Goal: Task Accomplishment & Management: Complete application form

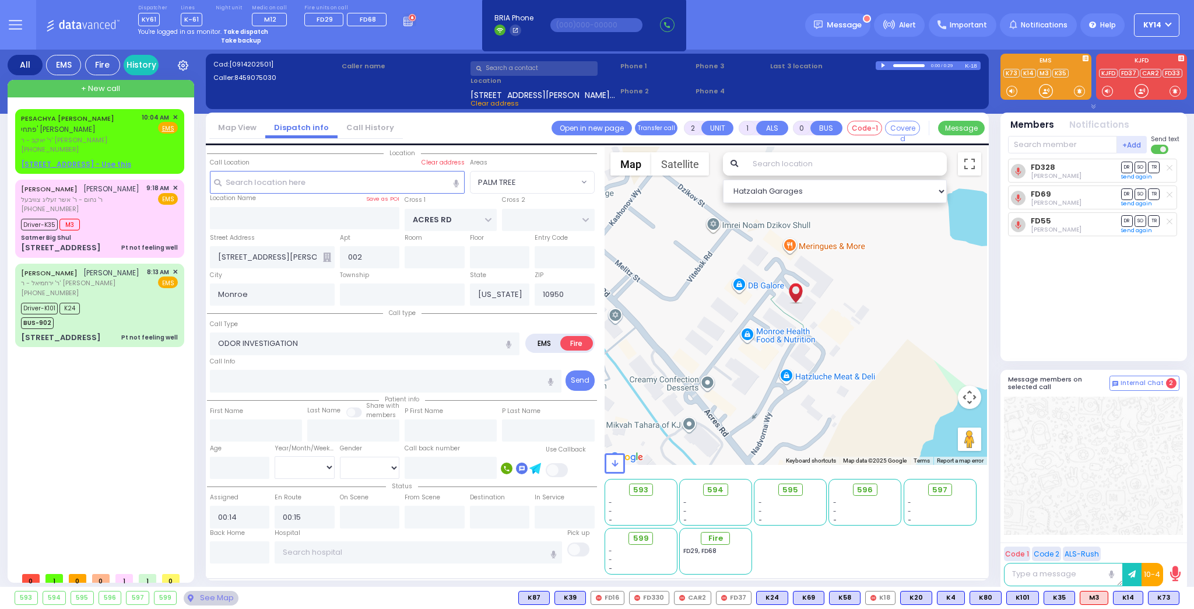
select select "PALM TREE"
select select
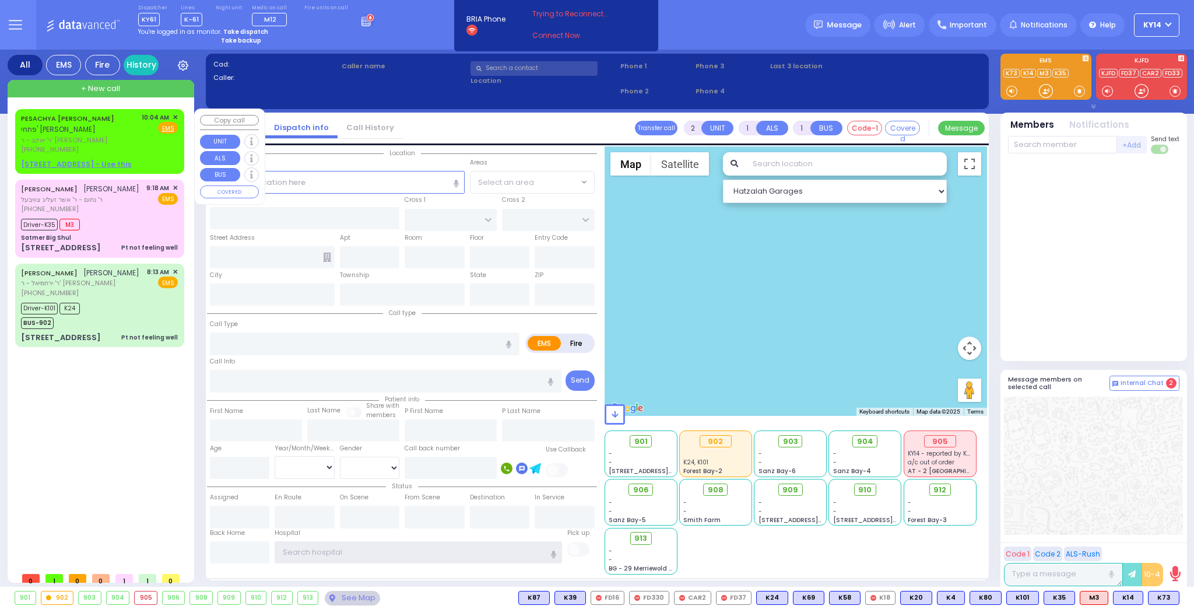
type input "ky14"
click at [175, 116] on span "✕" at bounding box center [175, 118] width 5 height 10
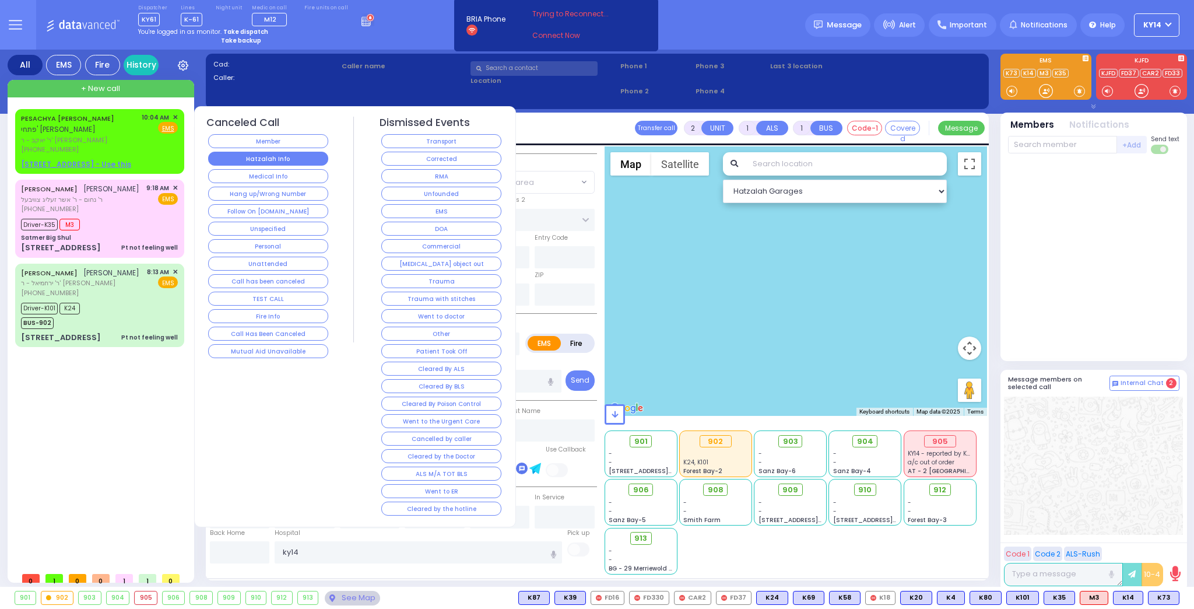
click at [265, 157] on button "Hatzalah Info" at bounding box center [268, 159] width 120 height 14
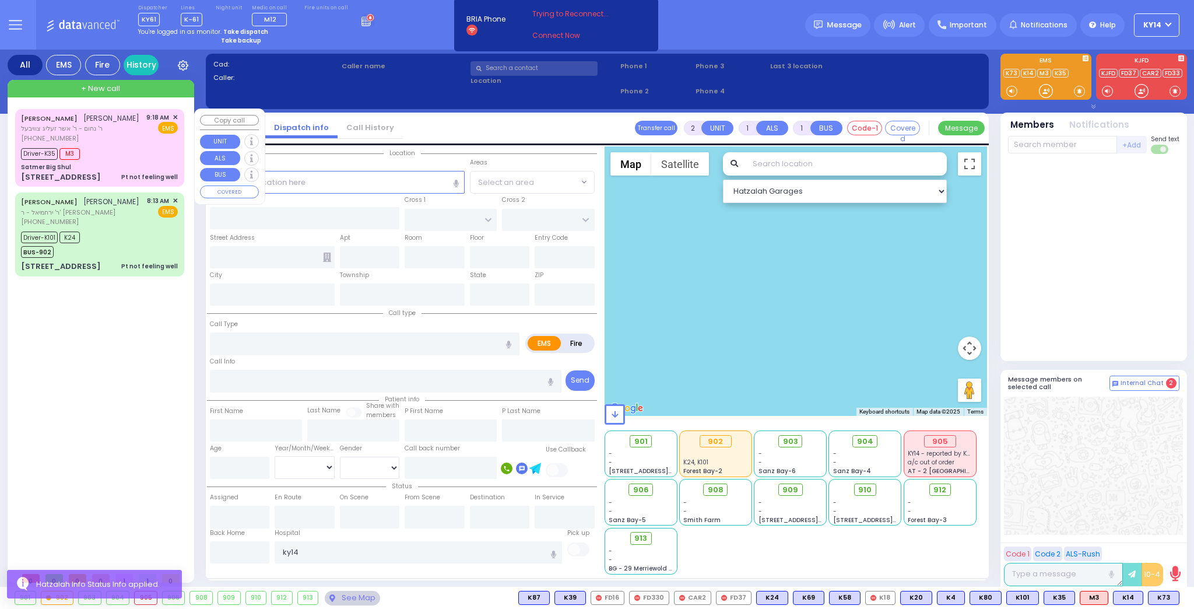
click at [141, 160] on div "Driver-K35 M3" at bounding box center [99, 152] width 157 height 15
type input "6"
select select
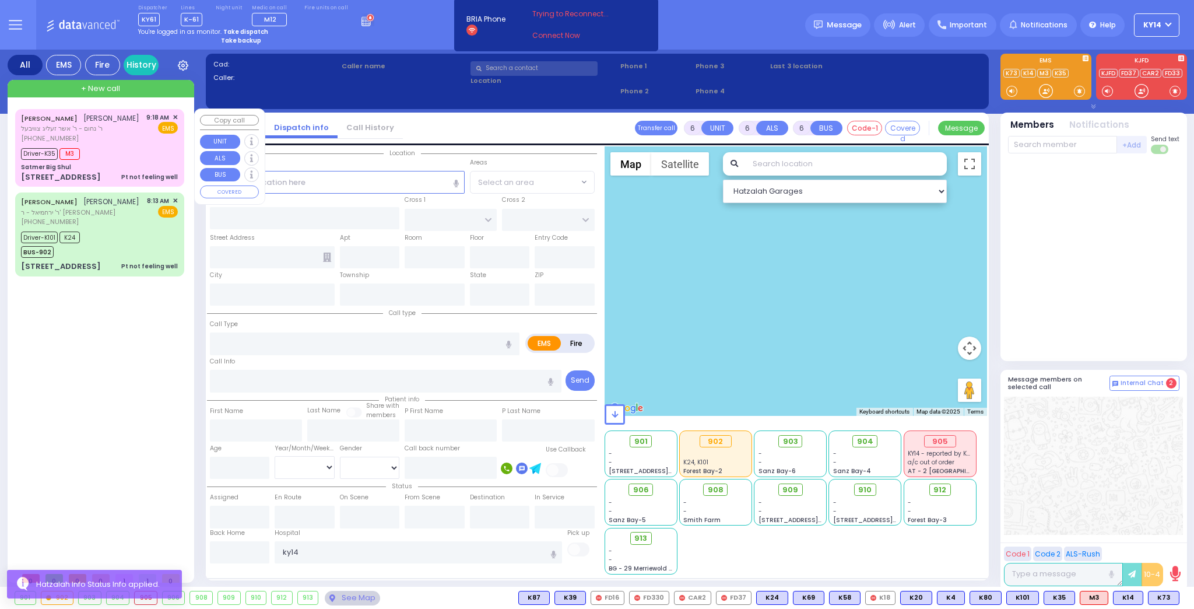
type input "Pt not feeling well"
radio input "true"
type input "YITZCHOK JOSHUA"
type input "KORNBLY"
type input "Boruch"
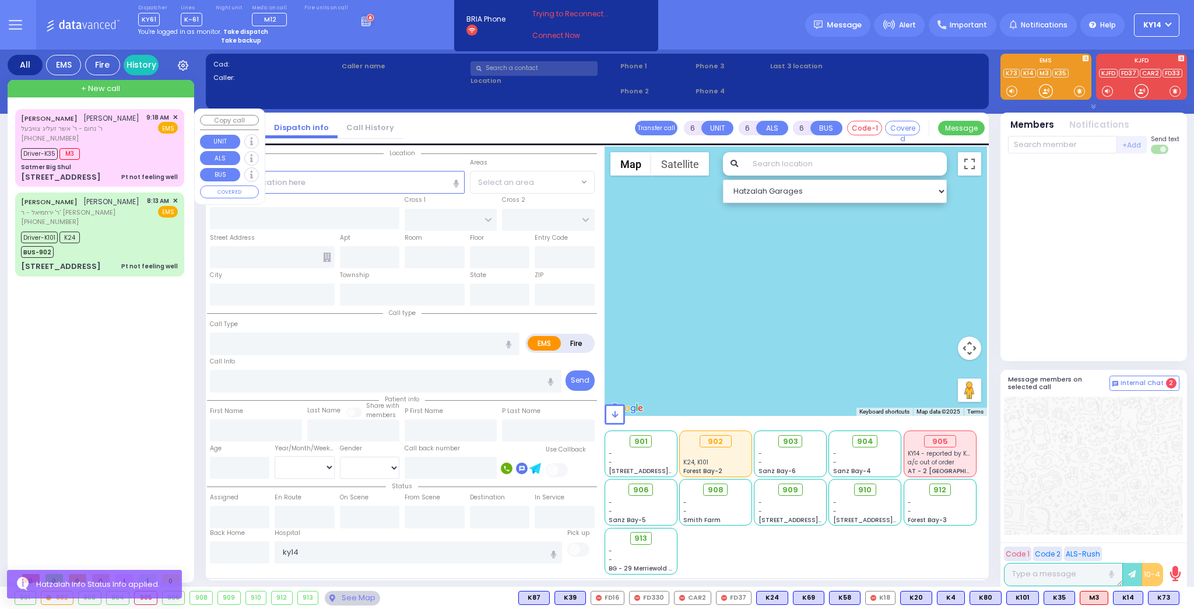
type input "Hirsch"
type input "60"
select select "Year"
select select "[DEMOGRAPHIC_DATA]"
type input "09:18"
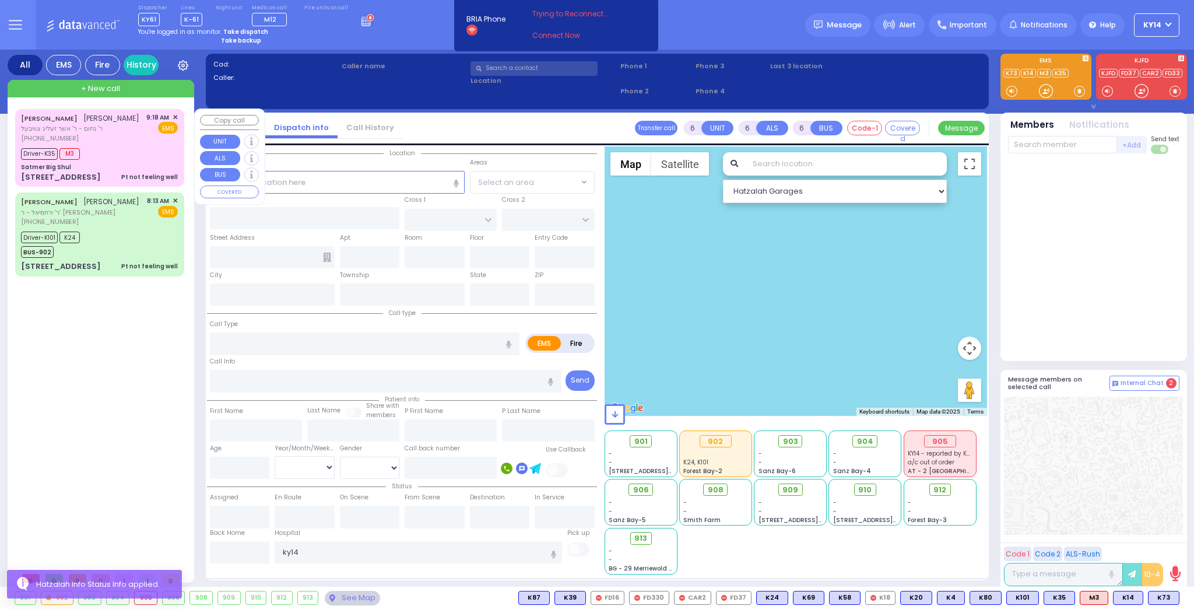
type input "09:20"
type input "09:25"
type input "09:55"
select select "Hatzalah Garages"
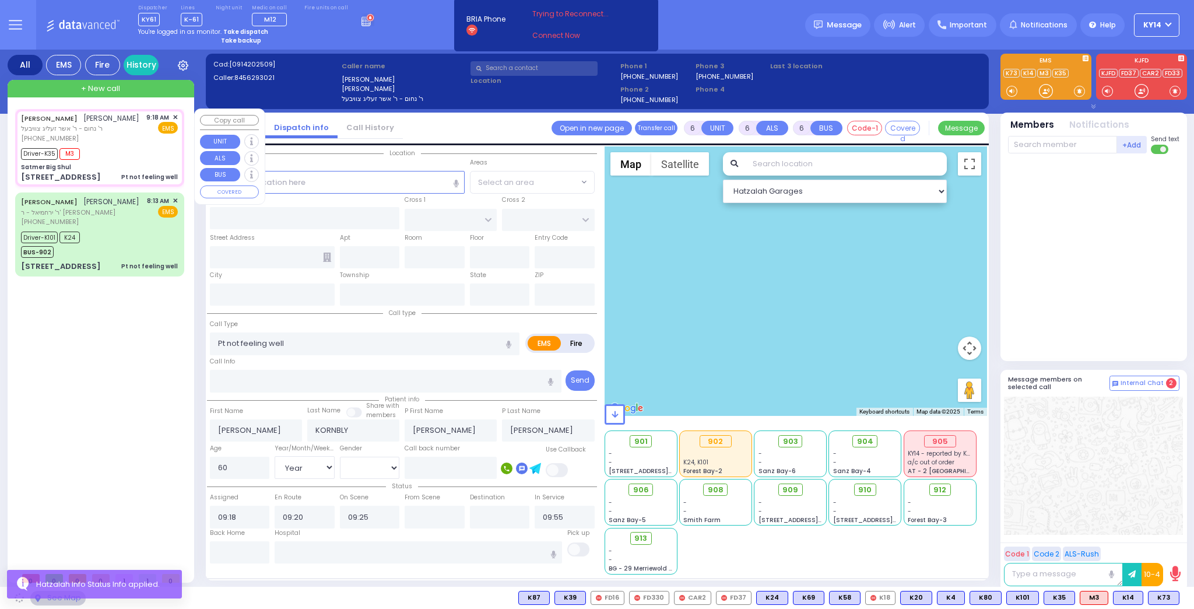
type input "Satmer Big Shul"
type input "EAHAL COURT"
type input "12 GARFIELD RD"
type input "Kiryas Joel"
type input "[US_STATE]"
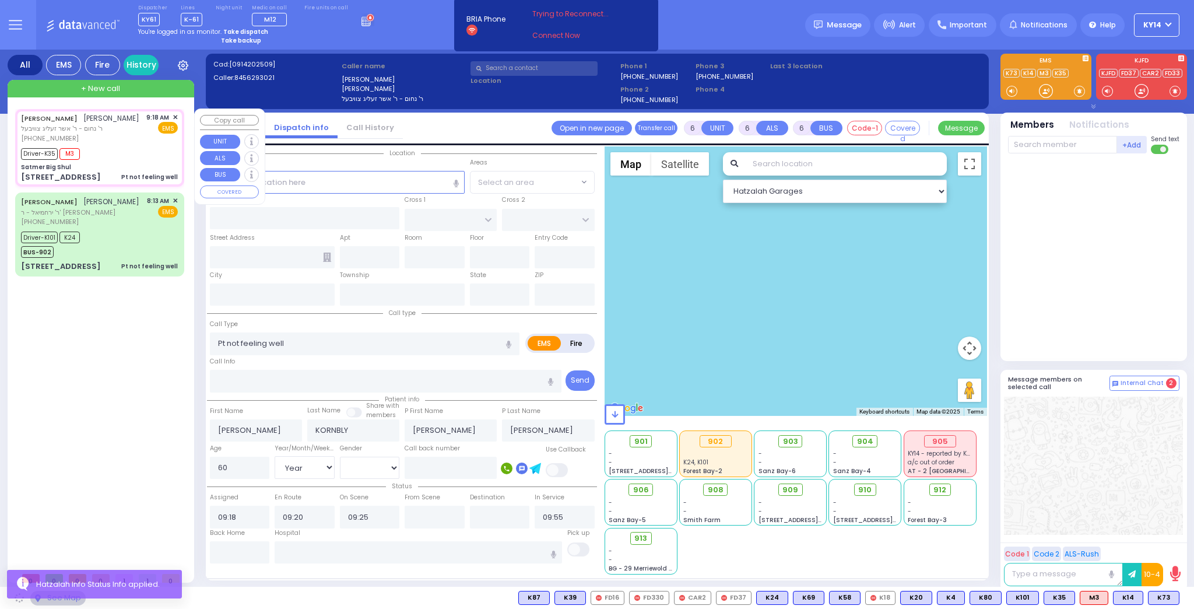
type input "10950"
select select "SECTION 1"
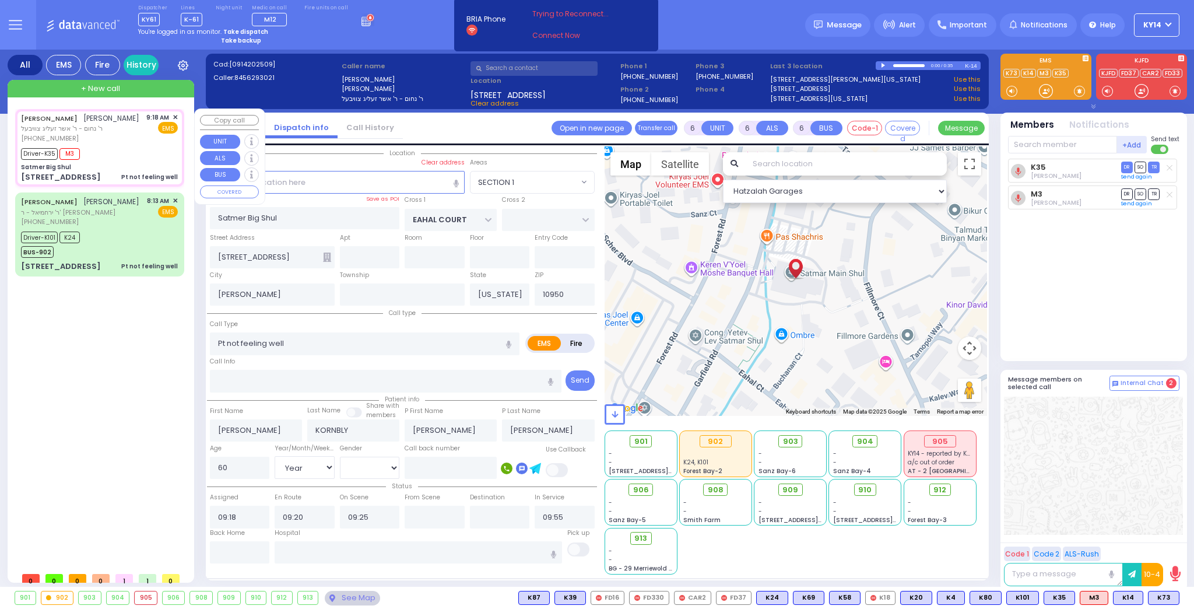
click at [175, 116] on span "✕" at bounding box center [175, 118] width 5 height 10
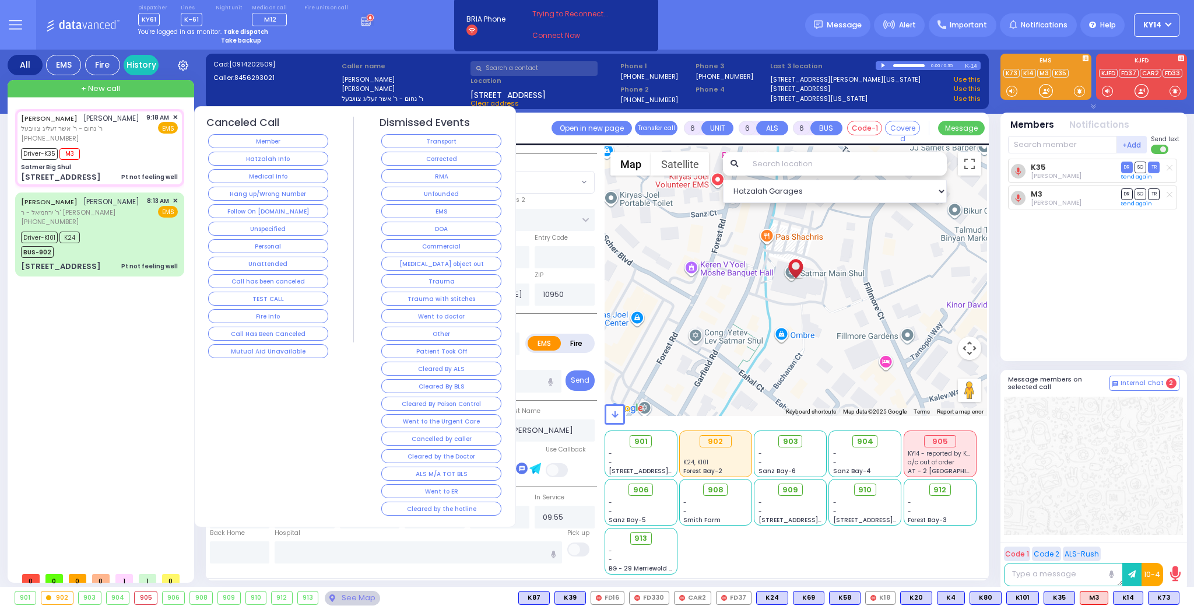
click at [393, 174] on button "RMA" at bounding box center [441, 176] width 120 height 14
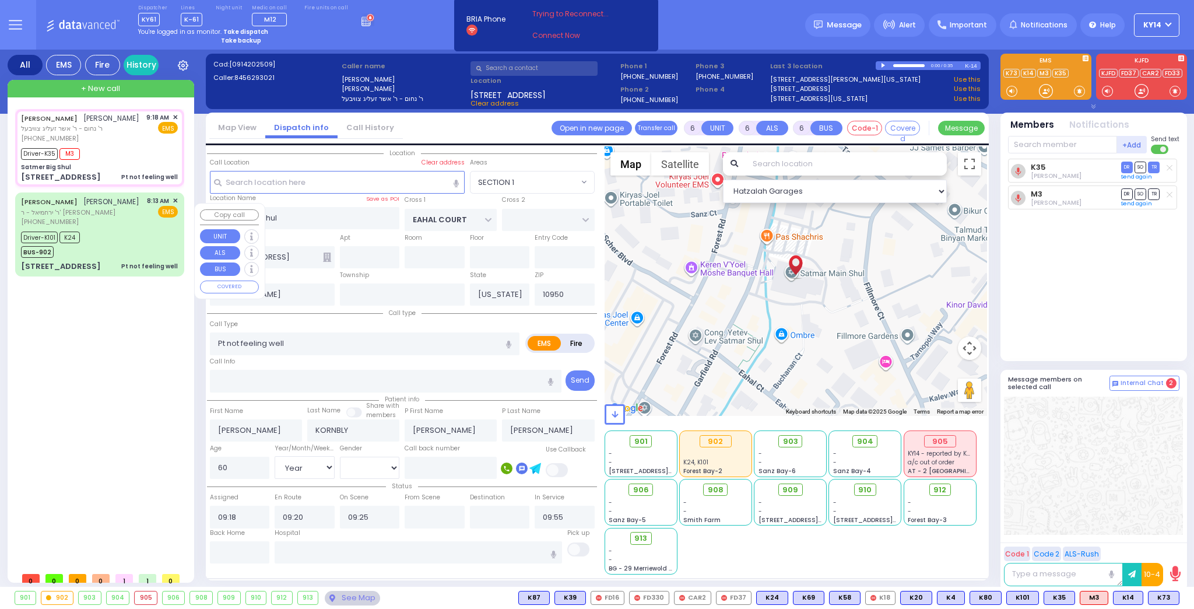
select select
radio input "true"
select select
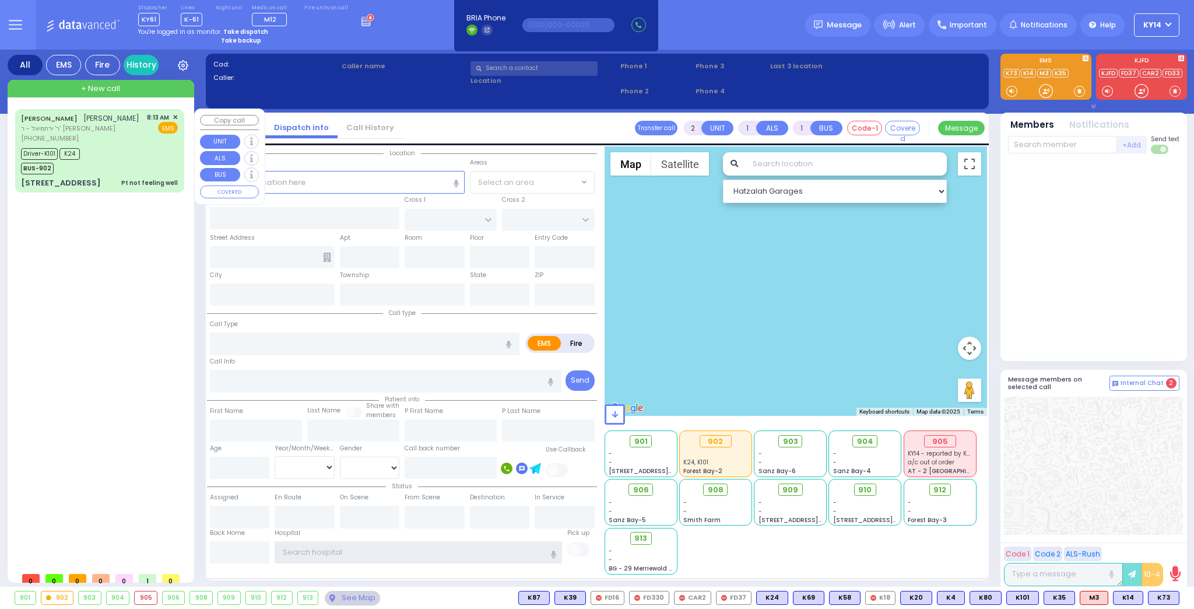
type input "ky14"
click at [128, 143] on div "[PHONE_NUMBER]" at bounding box center [80, 138] width 118 height 10
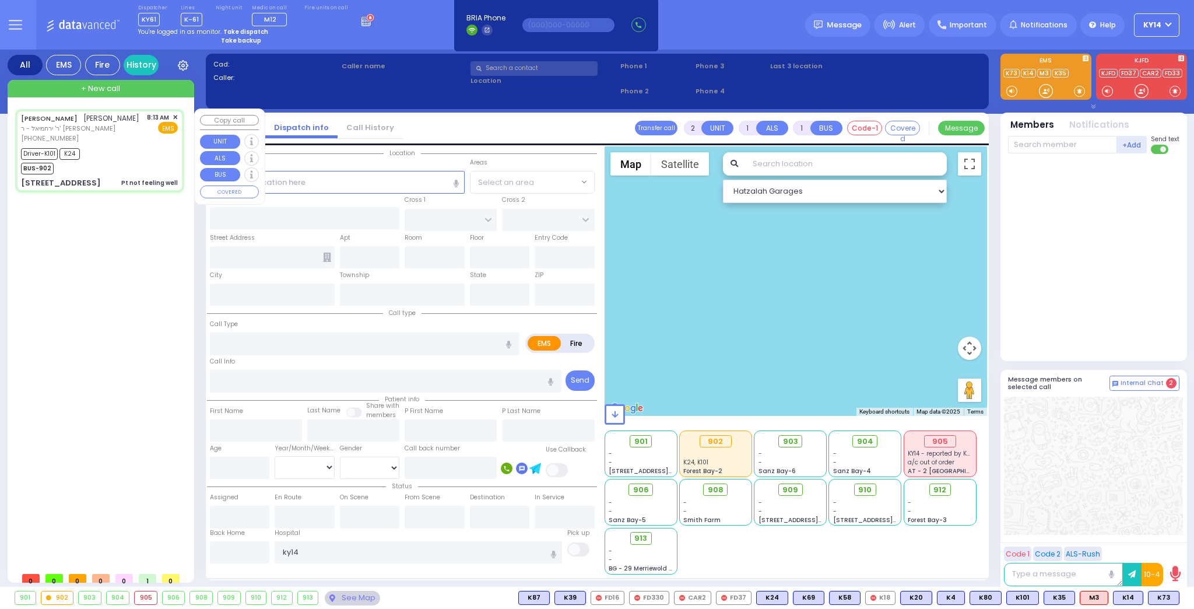
type input "6"
select select
type input "Pt not feeling well"
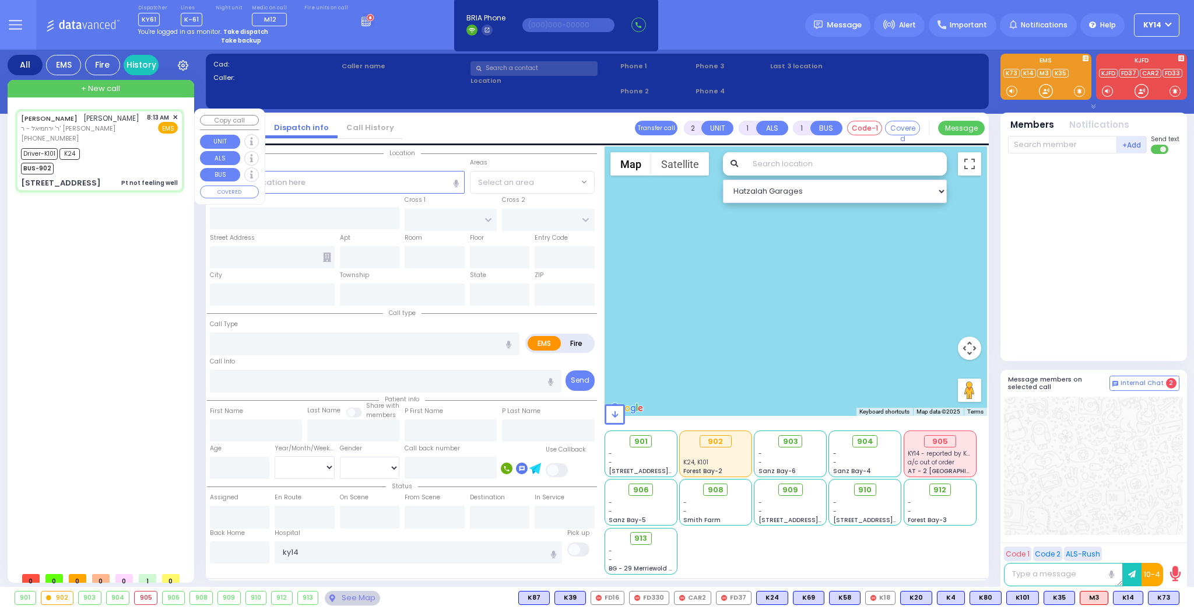
radio input "true"
type input "[PERSON_NAME]"
type input "BITTMAN"
type input "[PERSON_NAME]"
type input "Bittman"
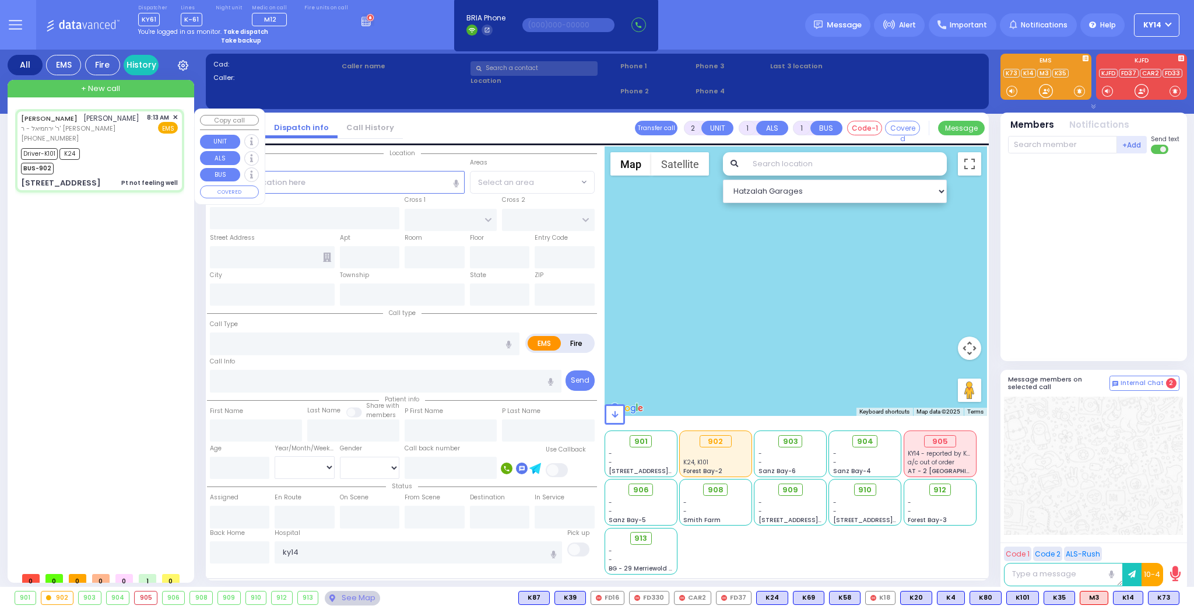
type input "18"
select select "Year"
select select "[DEMOGRAPHIC_DATA]"
type input "08:13"
type input "08:17"
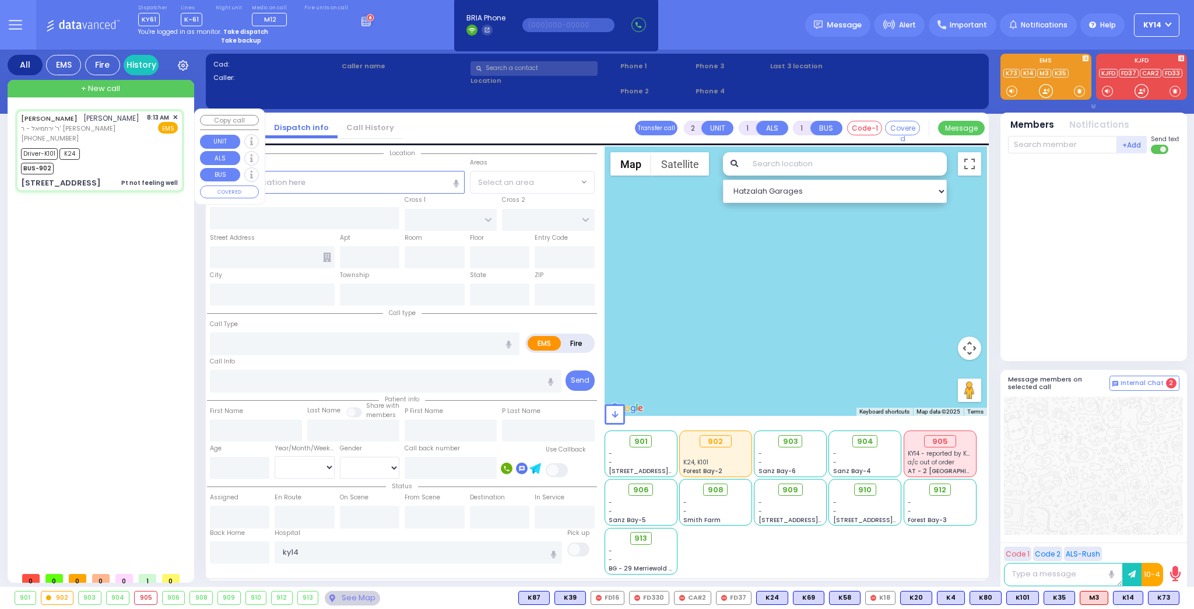
type input "08:20"
type input "08:41"
type input "08:59"
type input "09:22"
type input "[GEOGRAPHIC_DATA] [STREET_ADDRESS]"
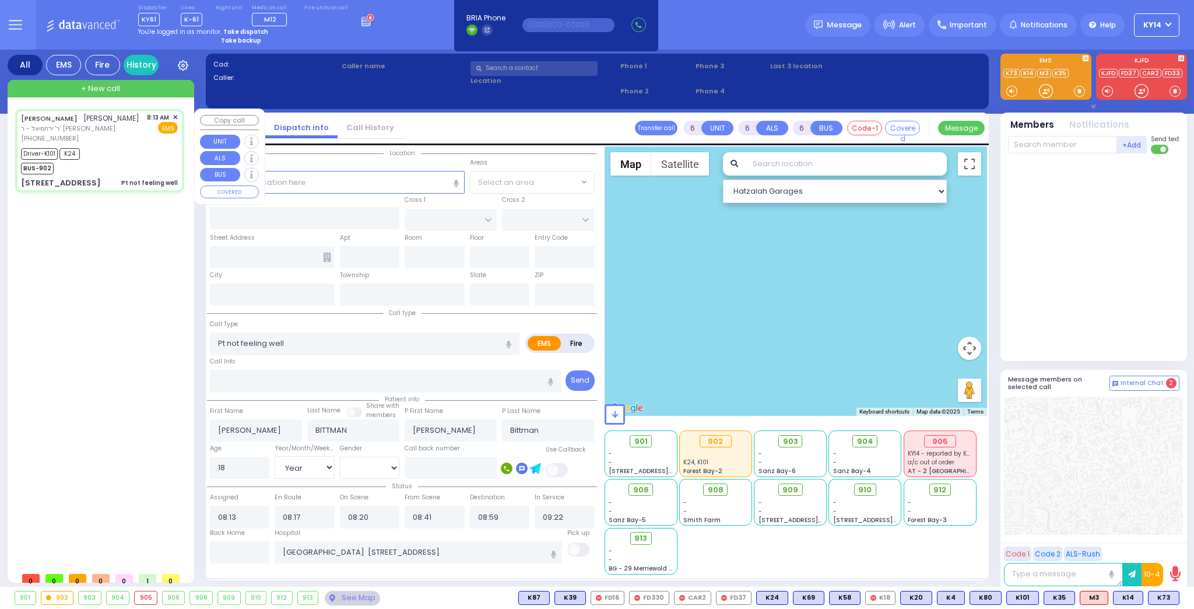
type input "KAHAN DR"
type input "GETZIL BERGER BLVD"
type input "6 MERON DR"
type input "201"
type input "Monroe"
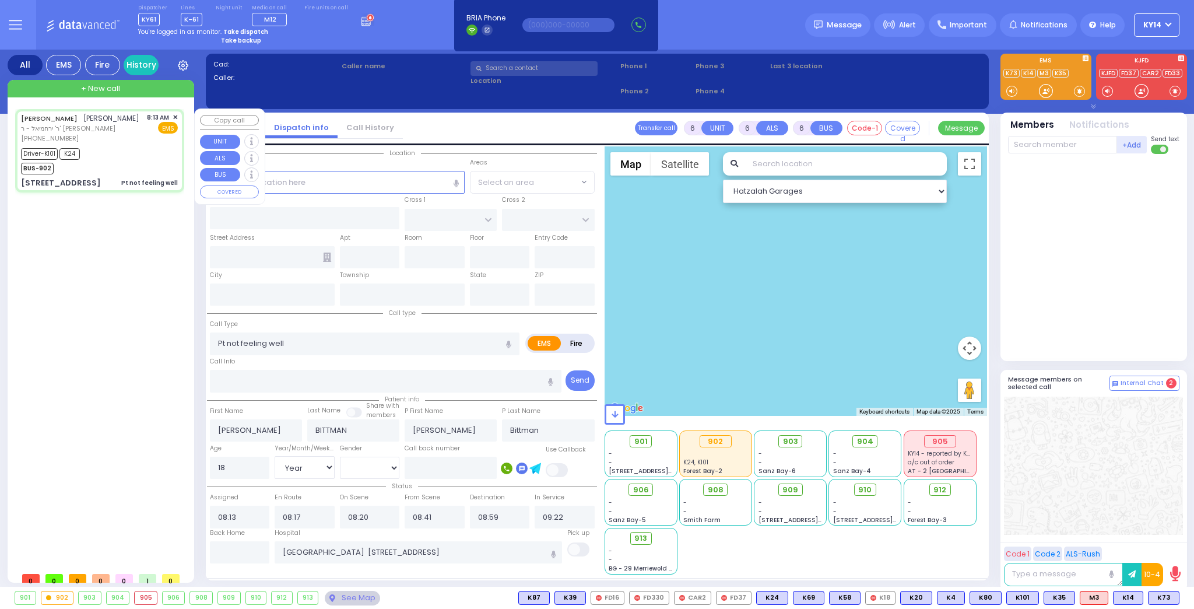
type input "[US_STATE]"
type input "10950"
select select "SECTION 4"
select select "Hatzalah Garages"
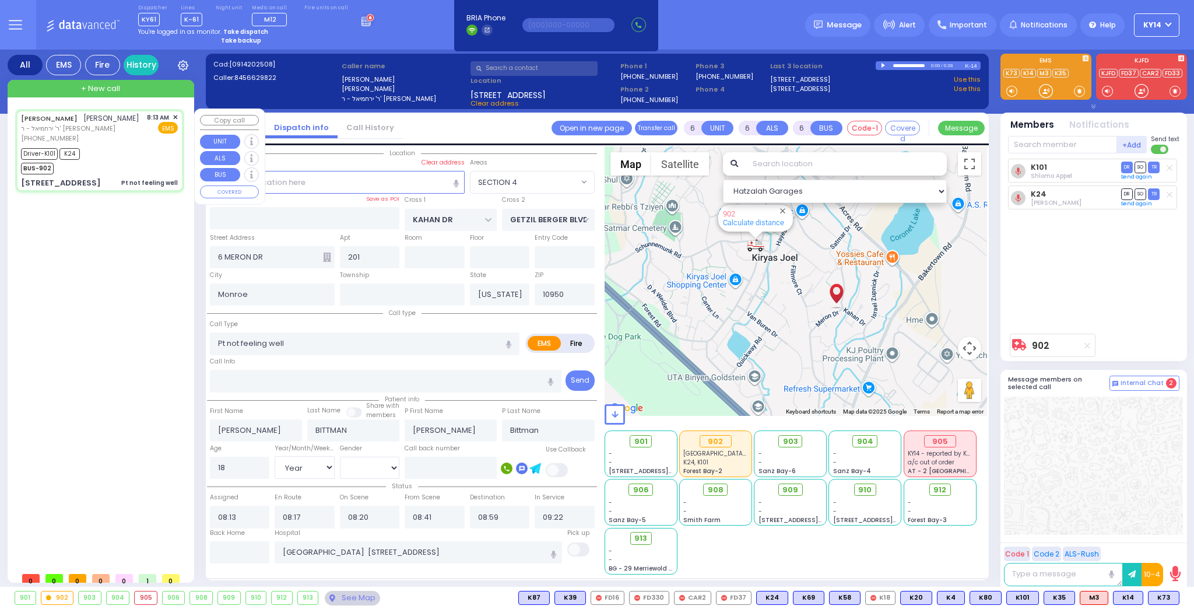
click at [91, 143] on div "[PHONE_NUMBER]" at bounding box center [80, 138] width 118 height 10
select select
radio input "true"
select select "Year"
select select "[DEMOGRAPHIC_DATA]"
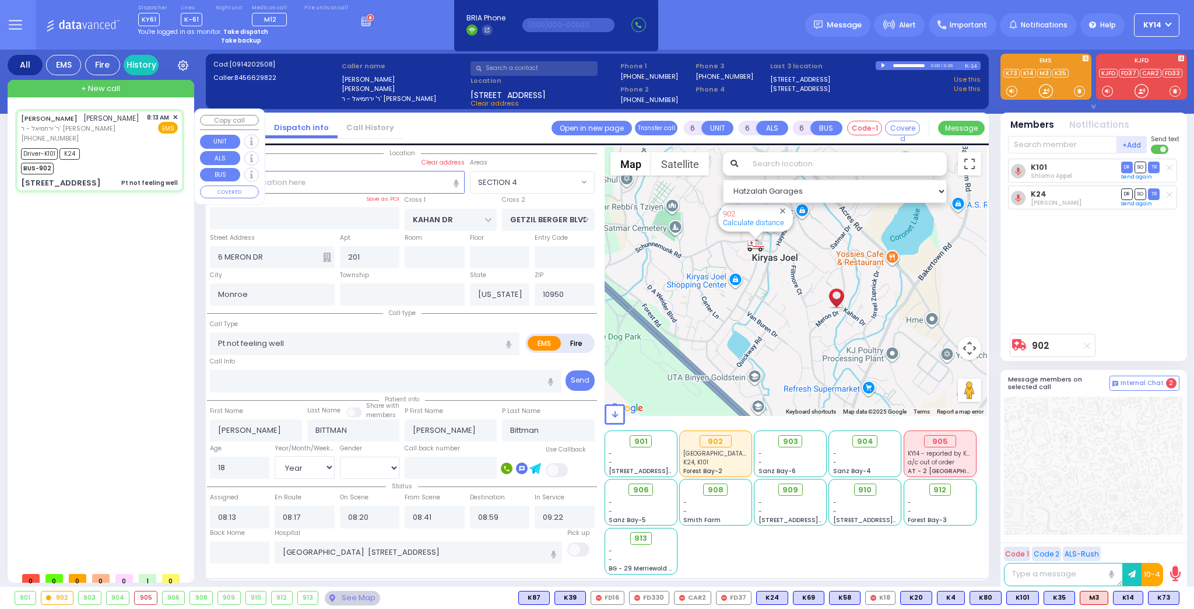
select select "SECTION 4"
select select "Hatzalah Garages"
click at [1060, 244] on div "K101 [PERSON_NAME] DR SO TR" at bounding box center [1095, 243] width 174 height 169
click at [244, 553] on input "text" at bounding box center [240, 552] width 60 height 22
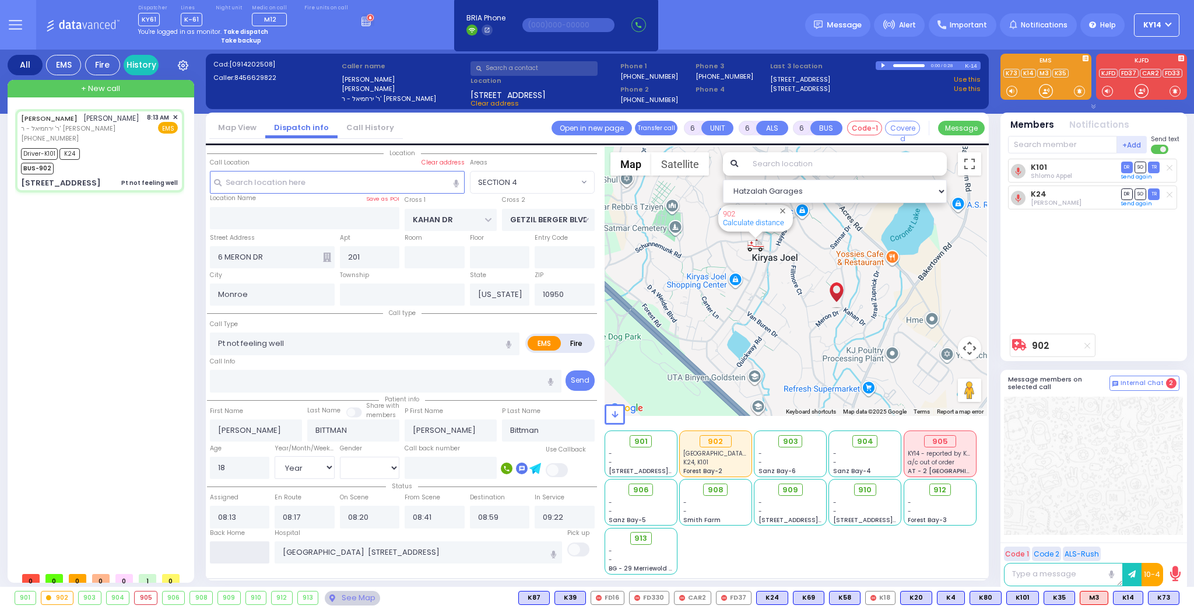
type input "10:22"
select select
radio input "true"
select select
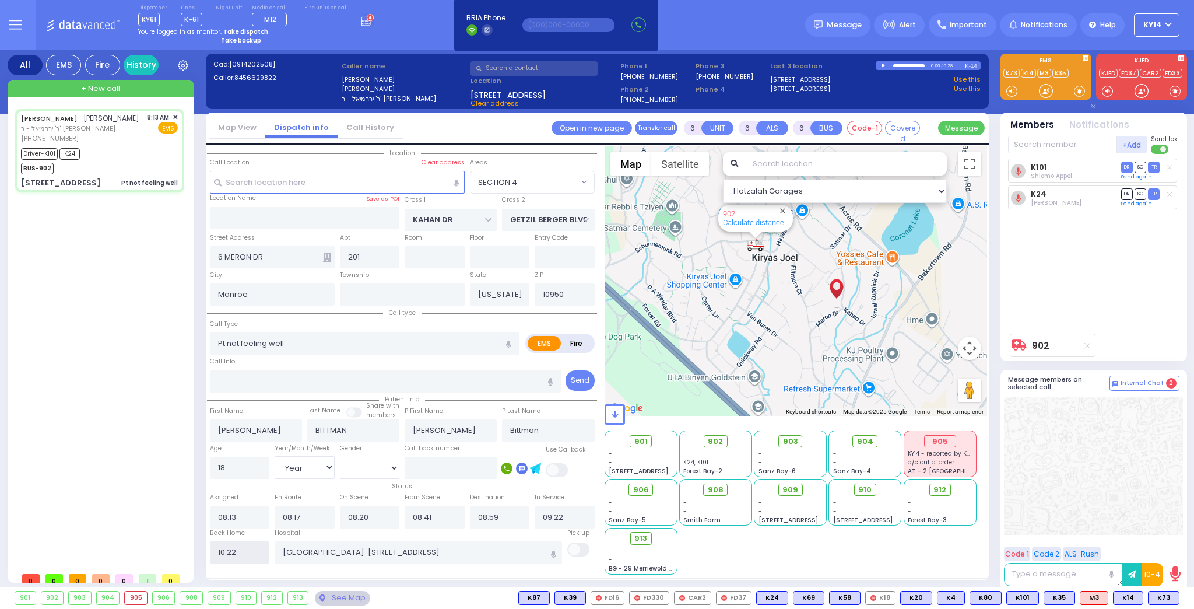
select select
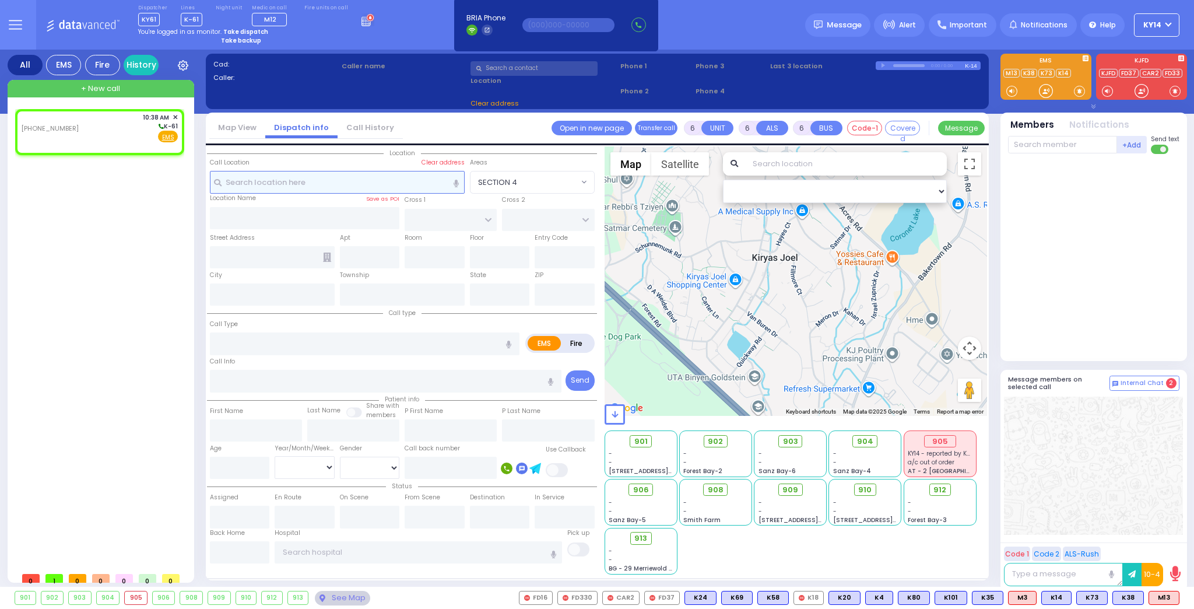
type input "2"
type input "1"
select select
radio input "true"
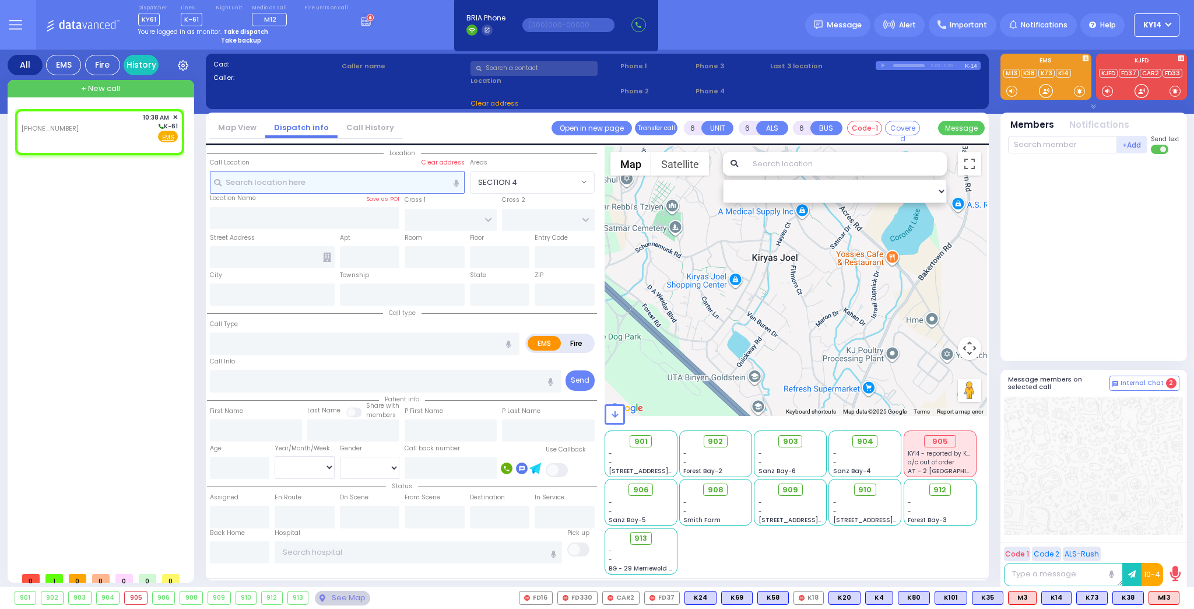
select select
type input "10:38"
select select "Hatzalah Garages"
select select
radio input "true"
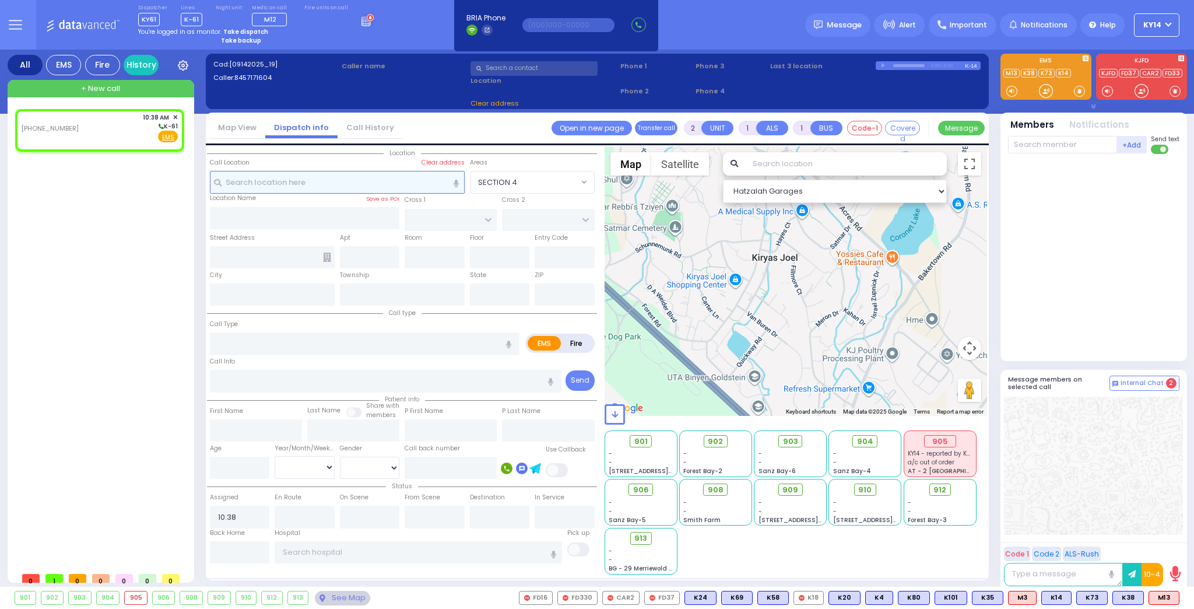
select select
select select "Hatzalah Garages"
select select
radio input "true"
select select
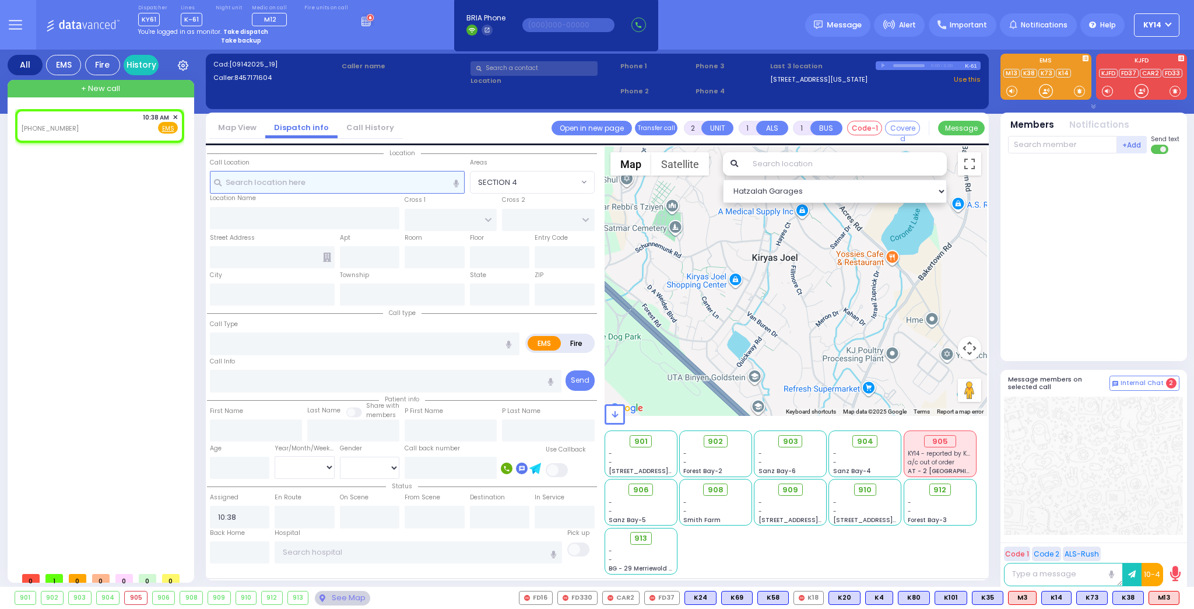
select select "Hatzalah Garages"
select select
radio input "true"
select select
select select "Hatzalah Garages"
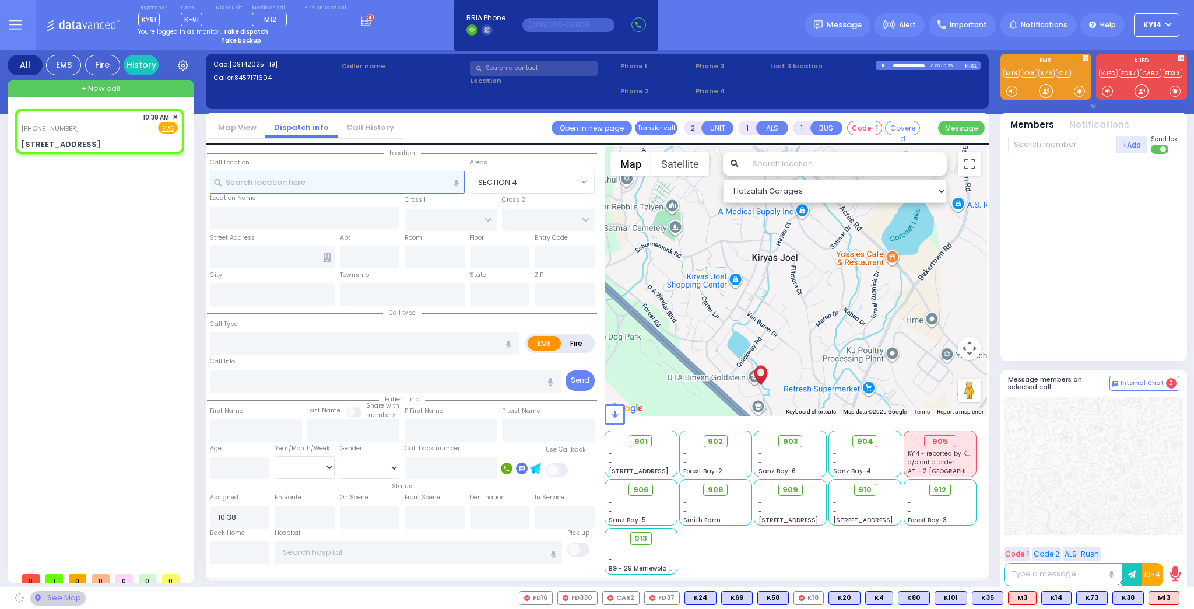
type input "RIMENEV COURT"
type input "STROPKOV COURT"
type input "[STREET_ADDRESS]"
type input "Monroe"
type input "[US_STATE]"
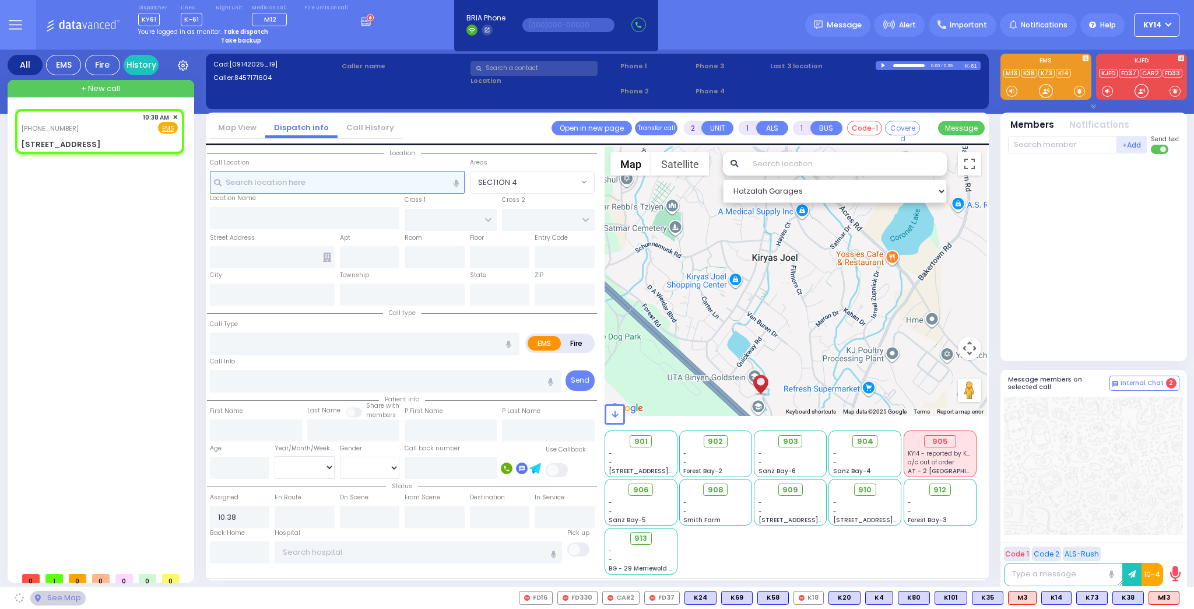
type input "10950"
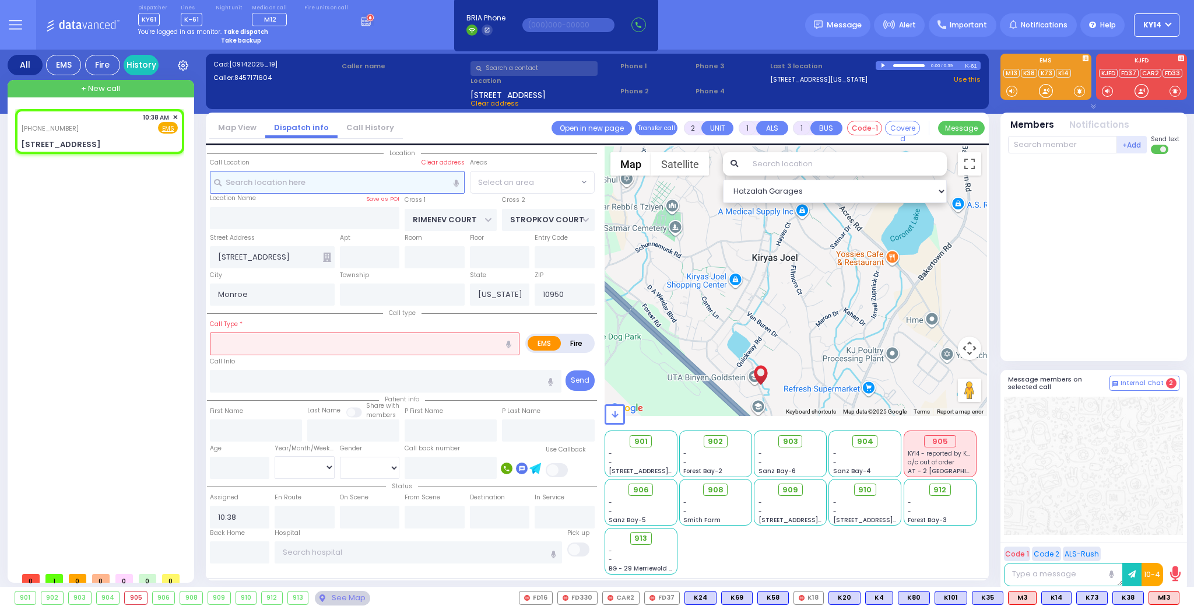
select select "SECTION 1"
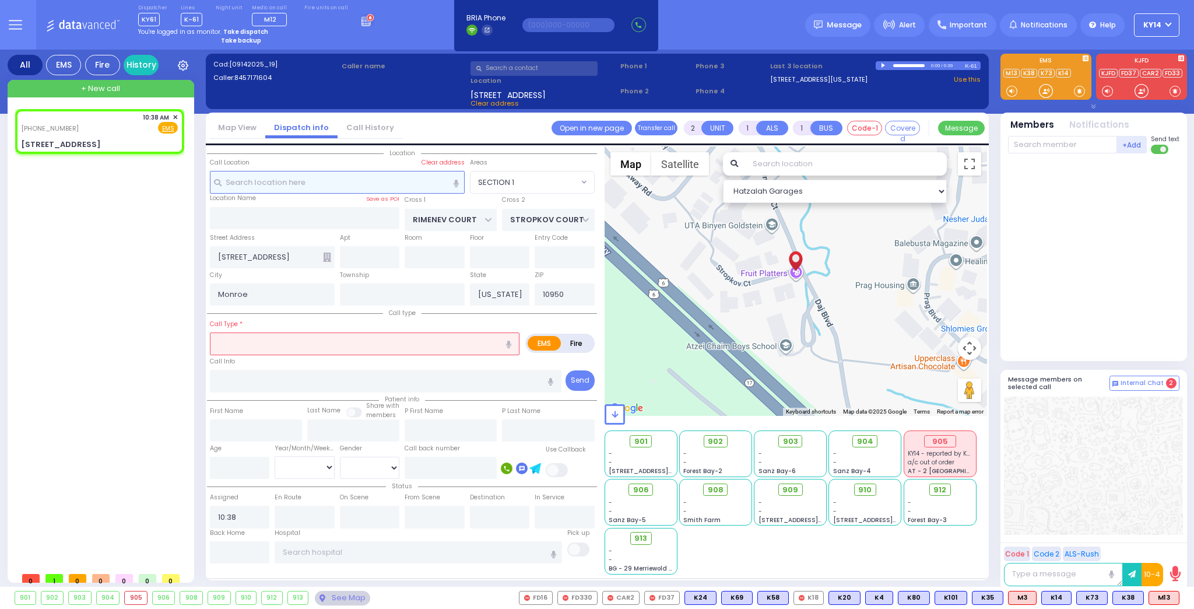
select select
radio input "true"
select select
select select "Hatzalah Garages"
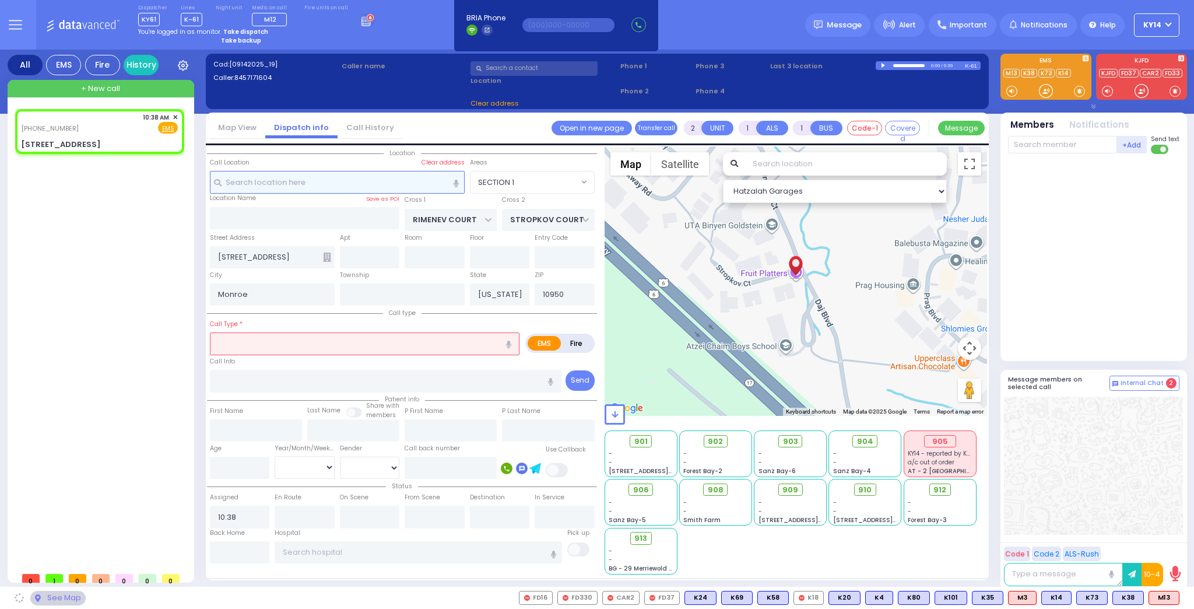
type input "201"
select select "SECTION 1"
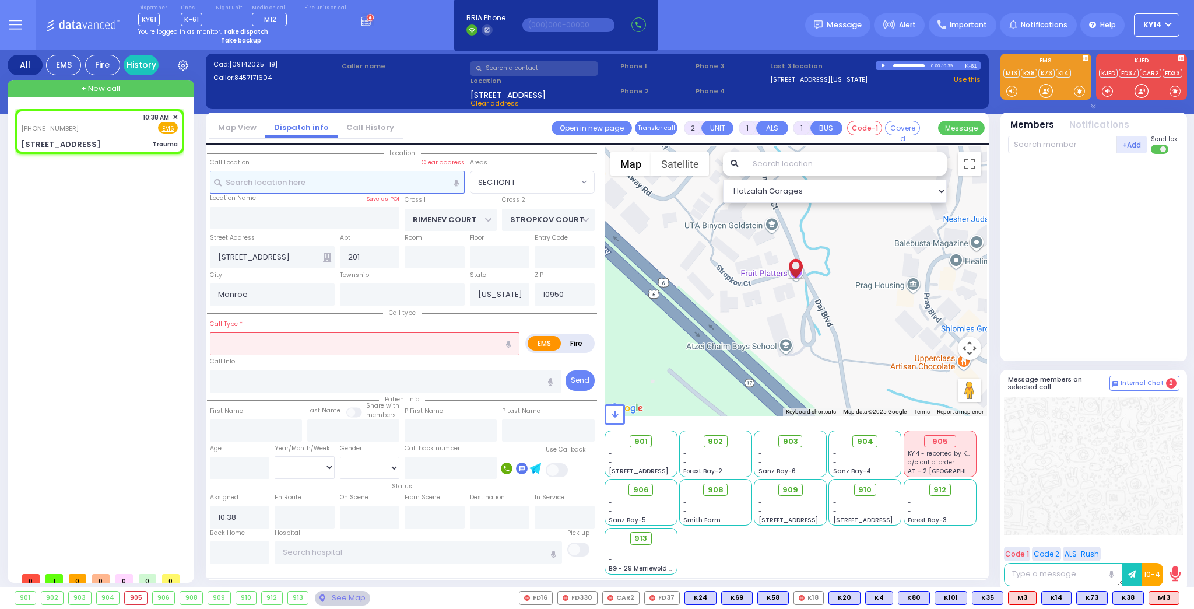
type input "0"
select select
type input "Trauma"
radio input "true"
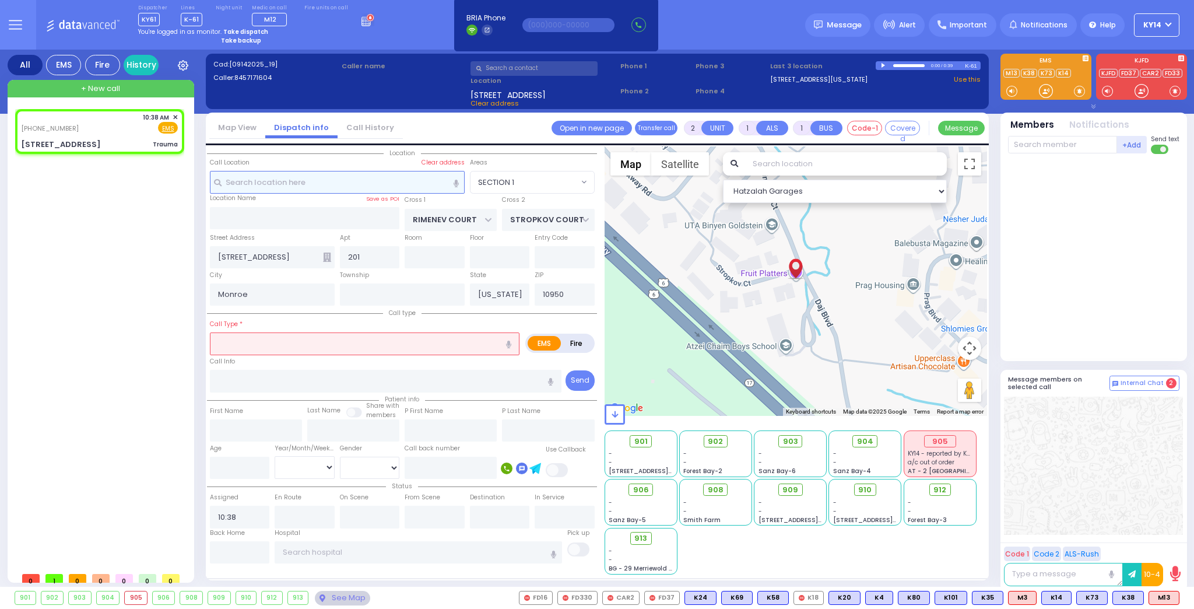
select select
select select "Hatzalah Garages"
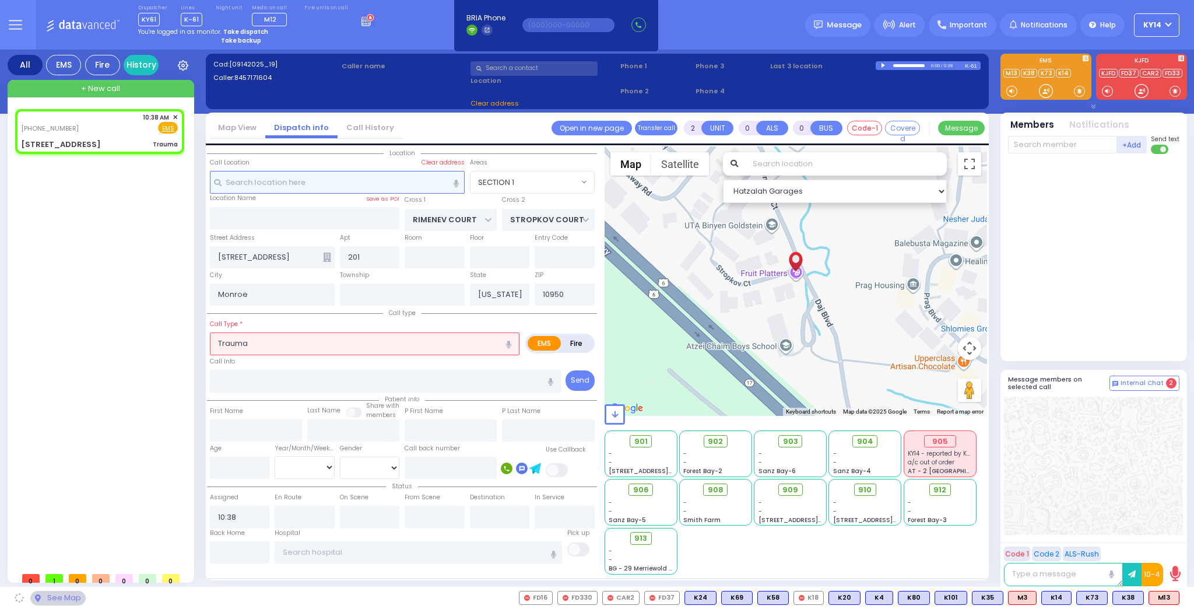
select select "SECTION 1"
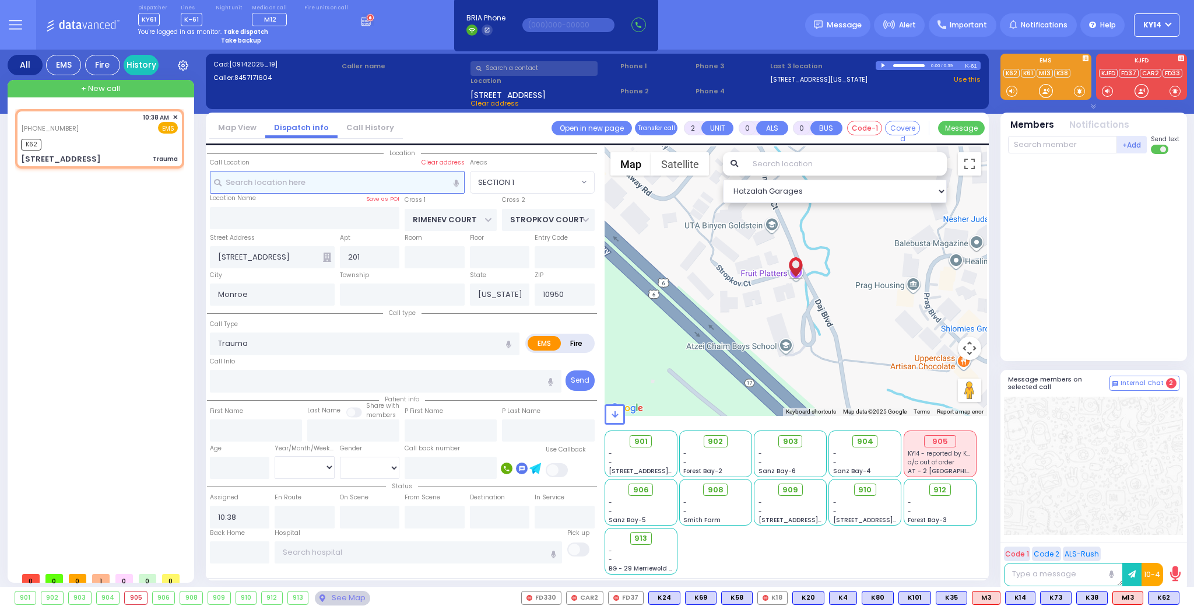
select select
radio input "true"
select select
type input "10:40"
select select "Hatzalah Garages"
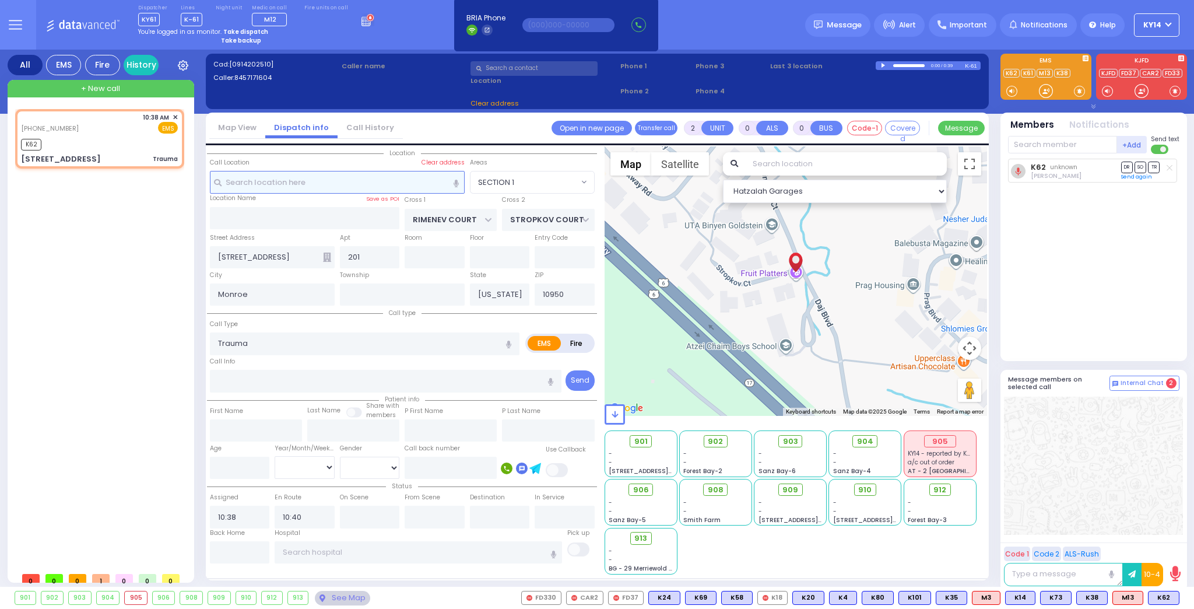
select select "SECTION 1"
select select
radio input "true"
select select
select select "Hatzalah Garages"
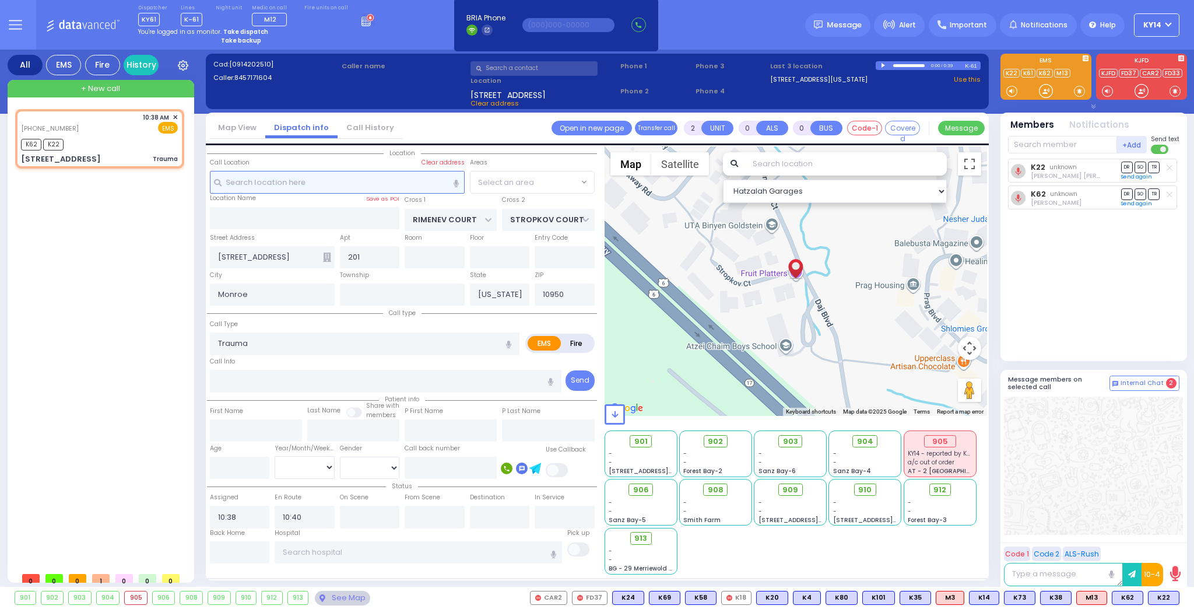
select select "SECTION 1"
type input "6"
select select
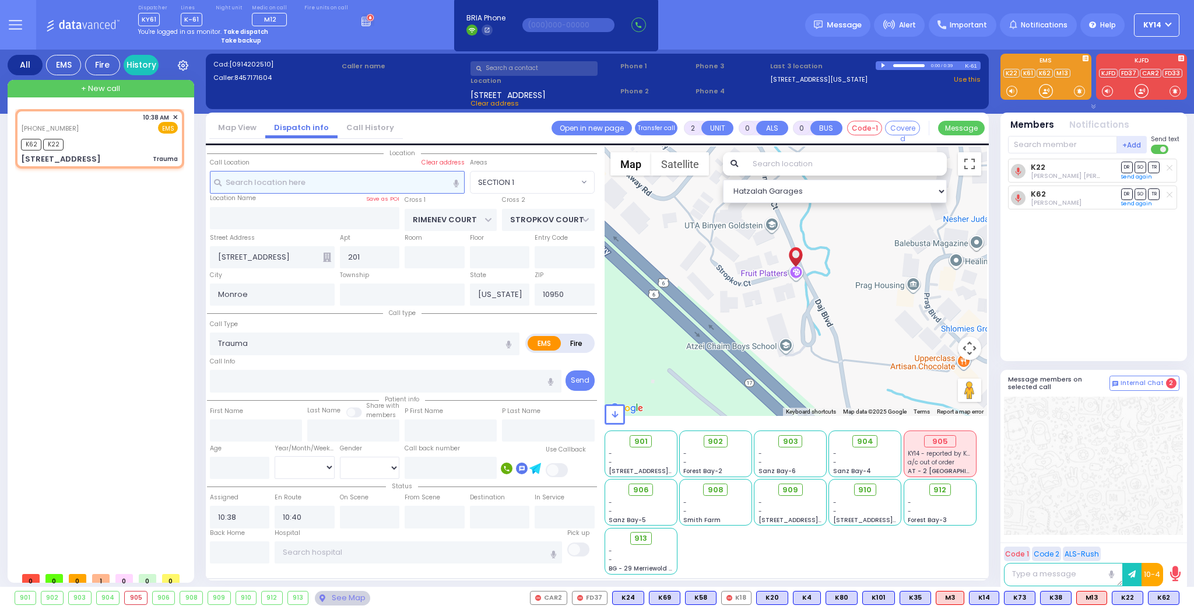
radio input "true"
type input "Unknown"
select select "Year"
select select "Hatzalah Garages"
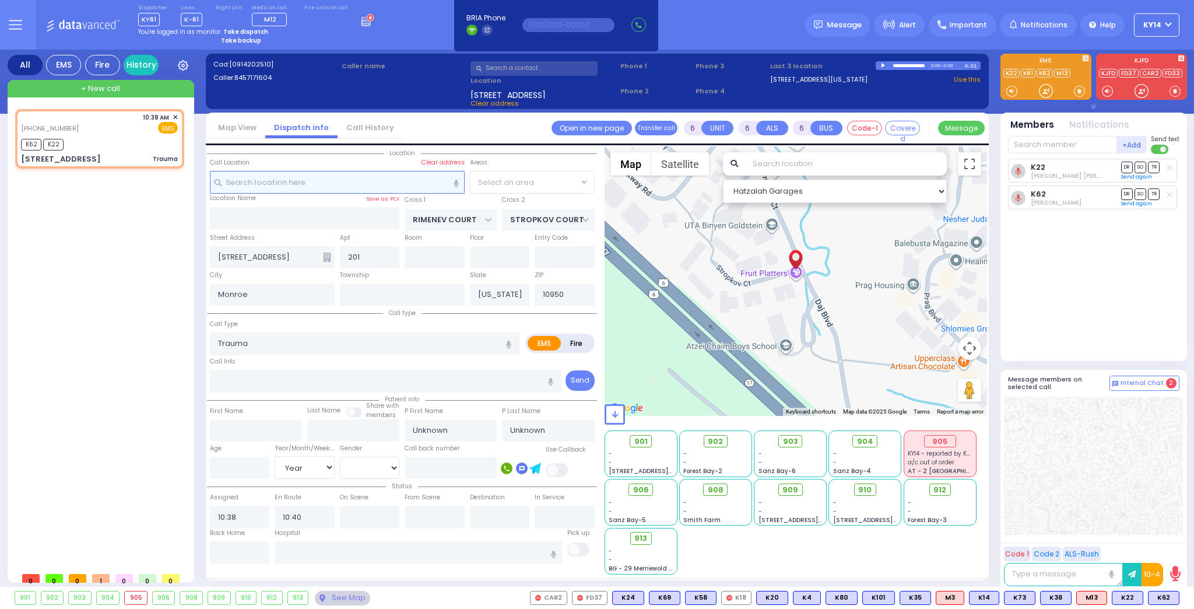
select select "SECTION 1"
